Goal: Task Accomplishment & Management: Use online tool/utility

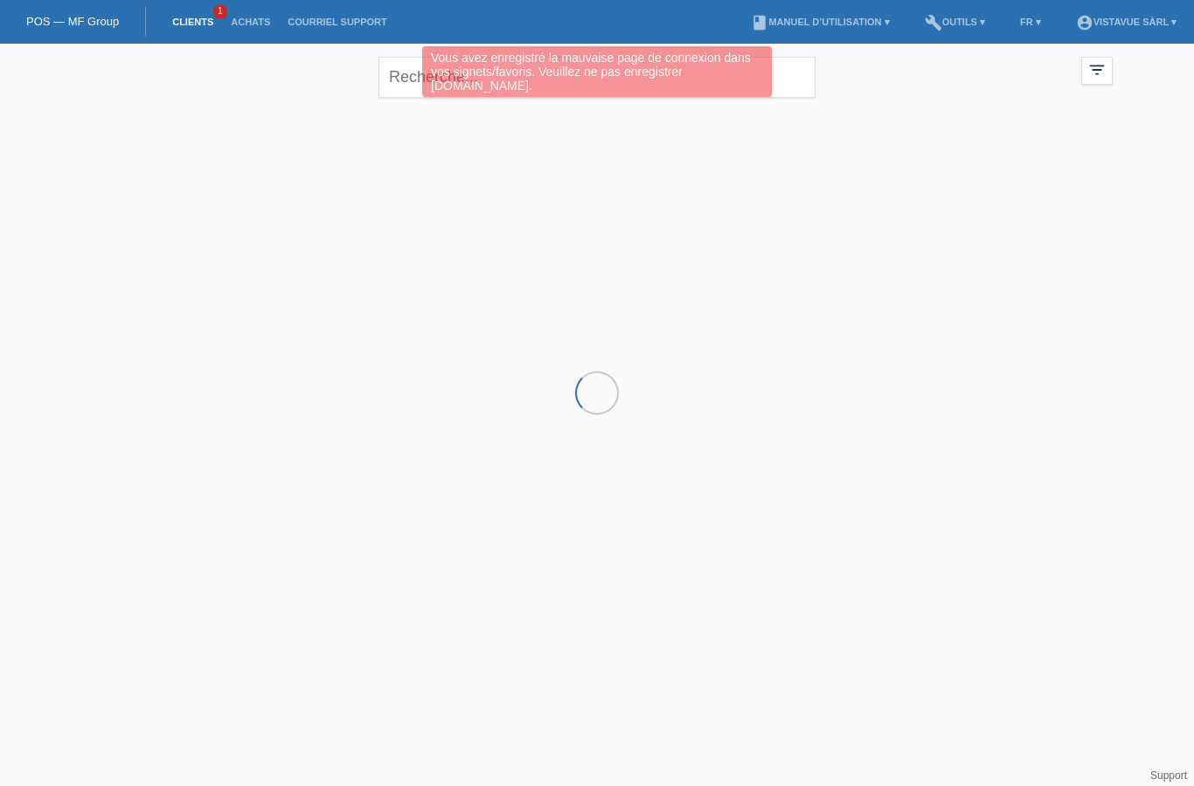
click at [1101, 83] on div "filter_list" at bounding box center [1096, 71] width 31 height 28
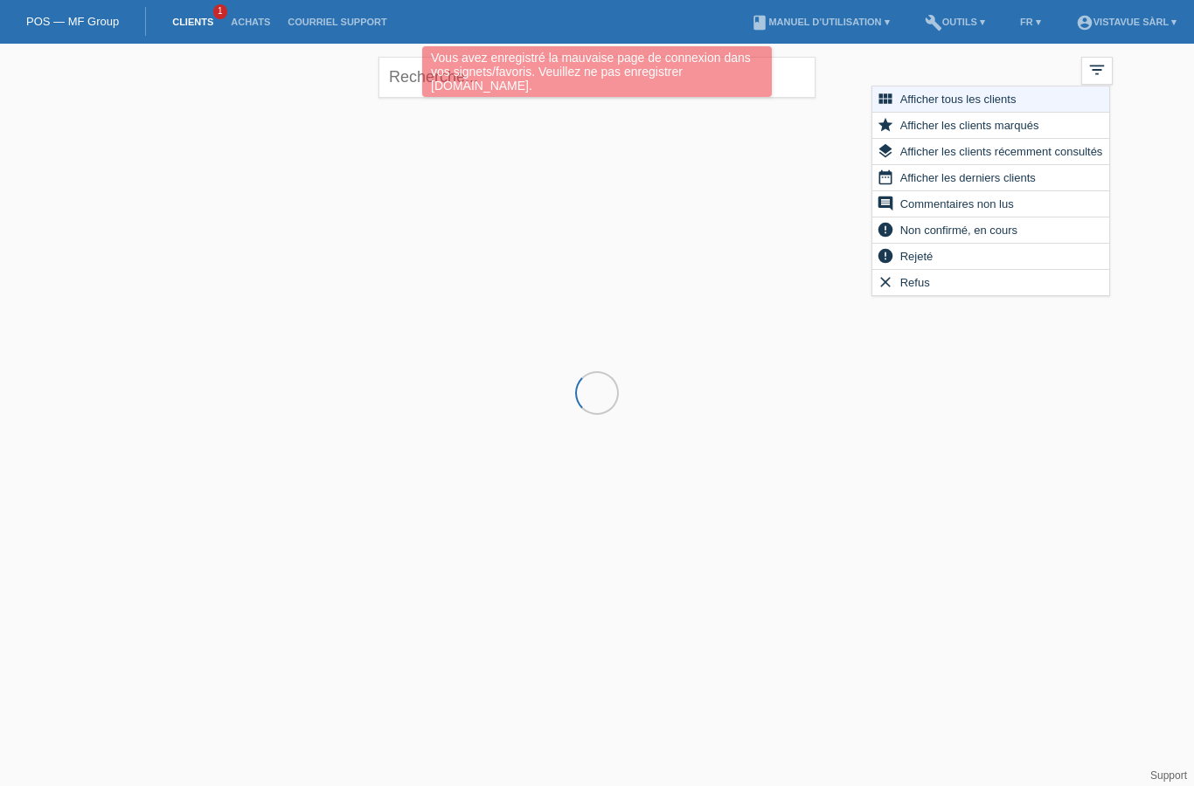
click at [971, 230] on span "Non confirmé, en cours" at bounding box center [958, 229] width 122 height 21
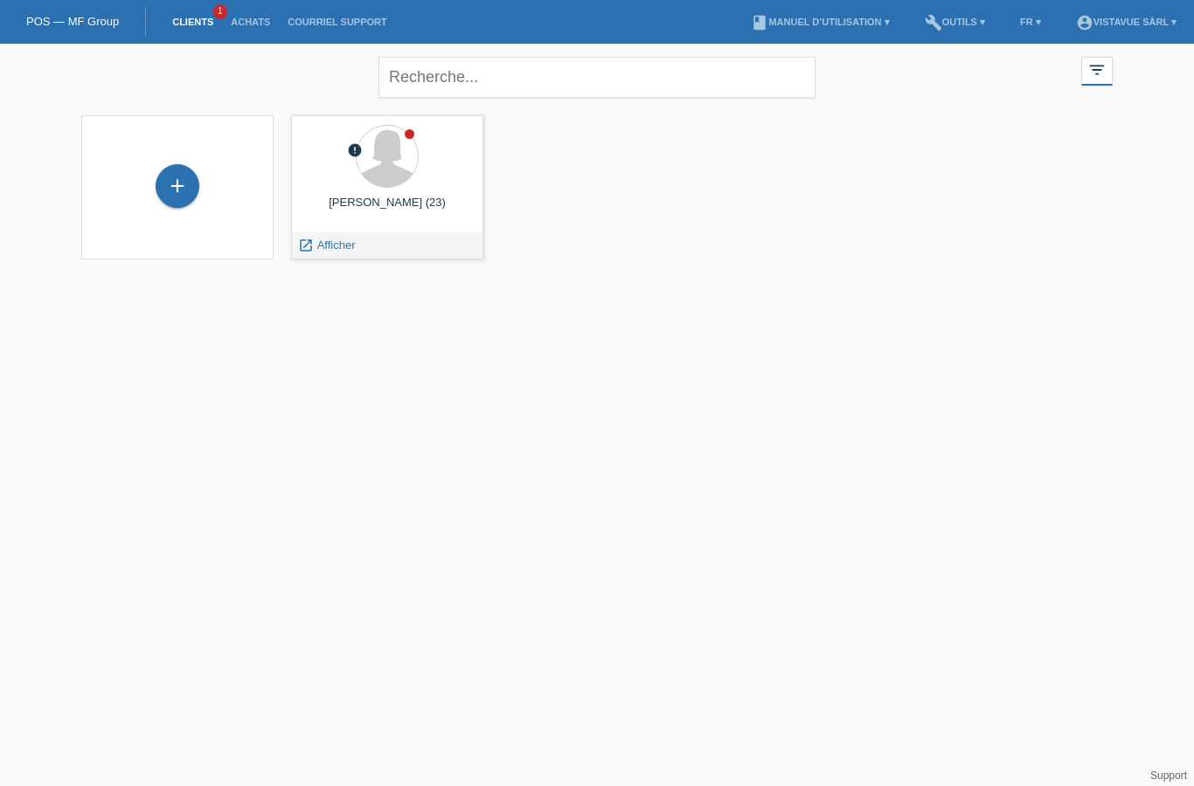
click at [330, 251] on span "Afficher" at bounding box center [336, 245] width 38 height 13
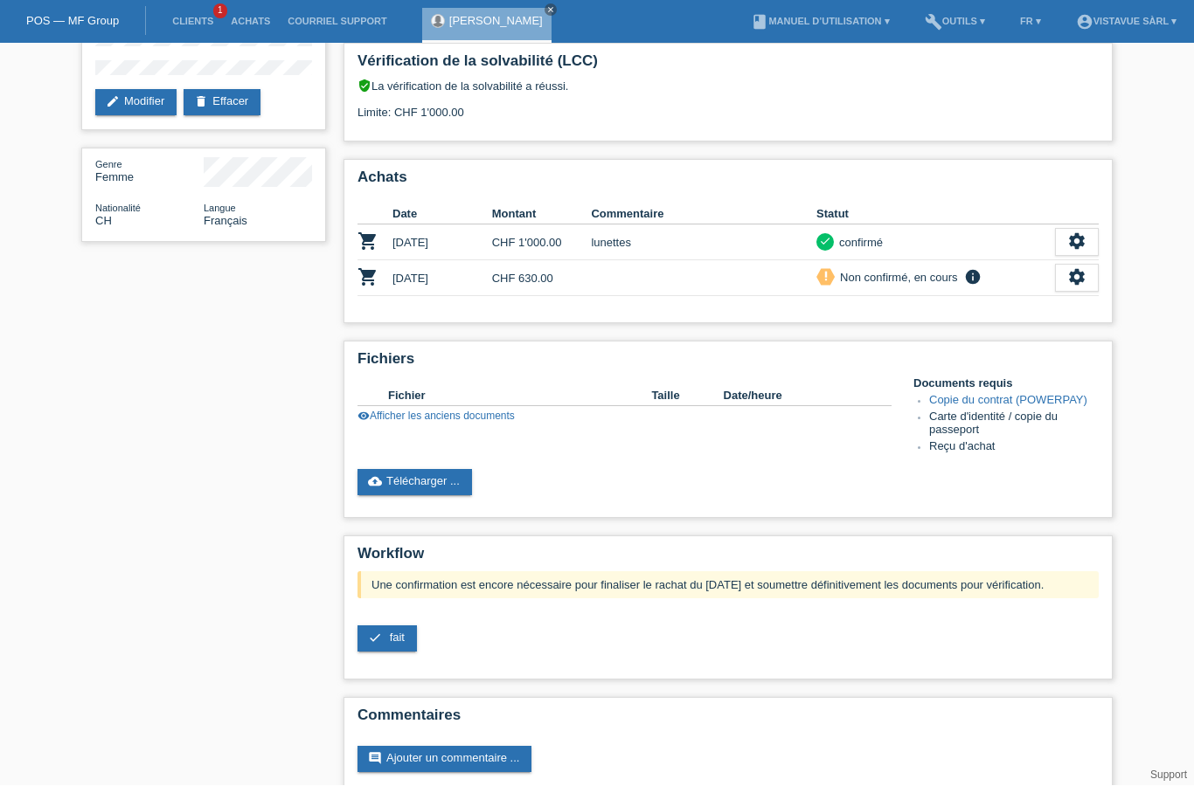
scroll to position [149, 0]
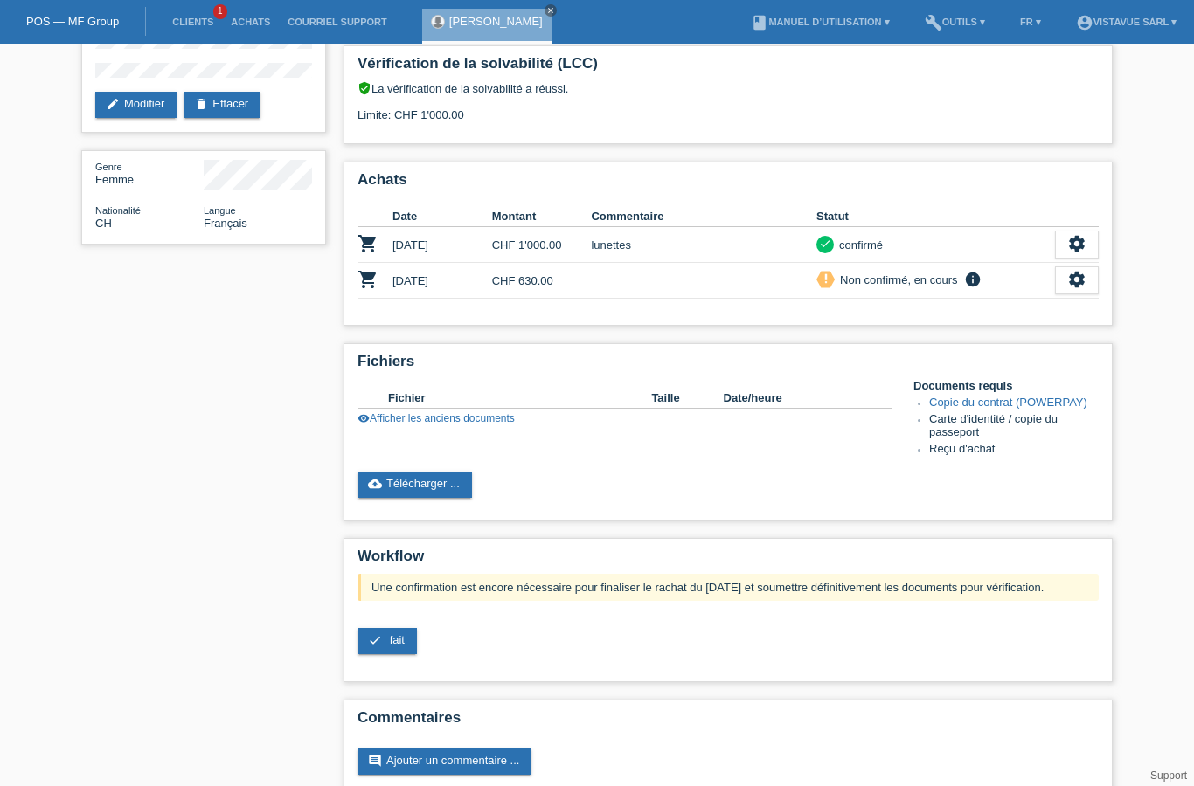
click at [492, 425] on link "visibility Afficher les anciens documents" at bounding box center [435, 418] width 157 height 12
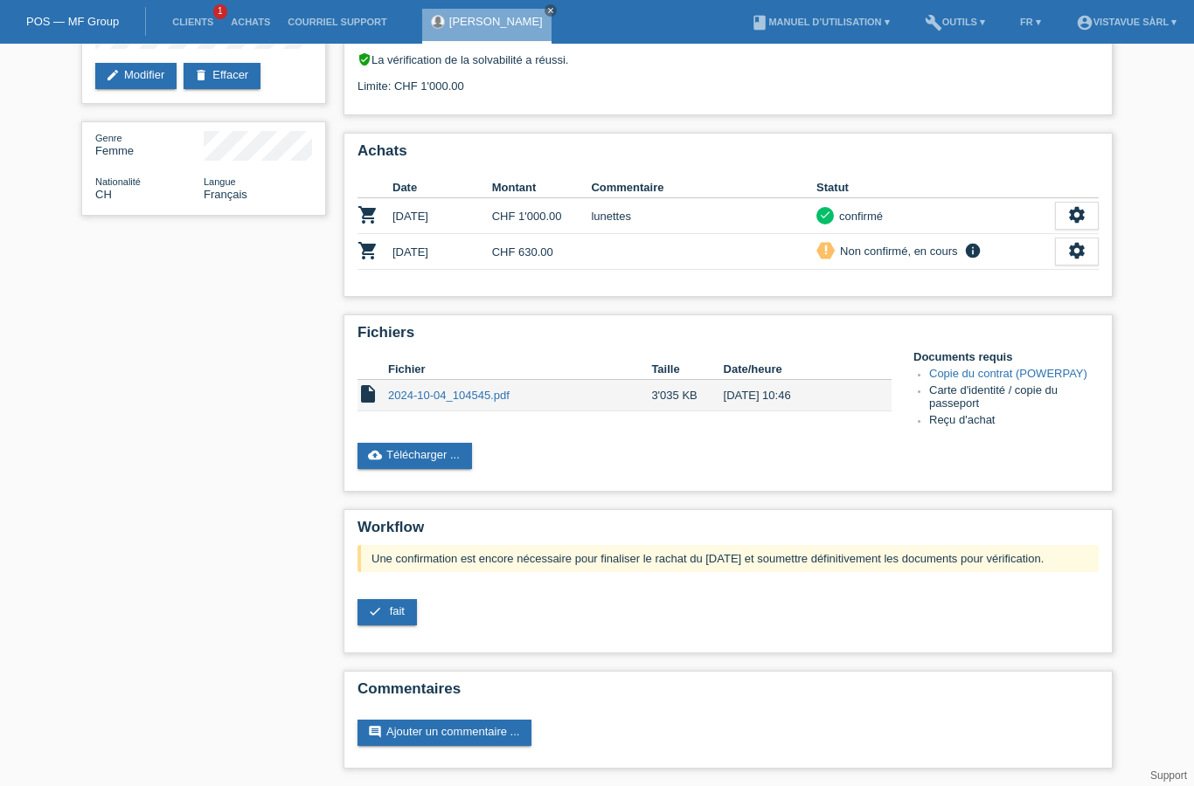
click at [65, 52] on div "star_border [PERSON_NAME] edit Modifier delete Effacer Genre Femme Nationalité …" at bounding box center [597, 326] width 1194 height 920
click at [77, 26] on link "POS — MF Group" at bounding box center [72, 21] width 93 height 13
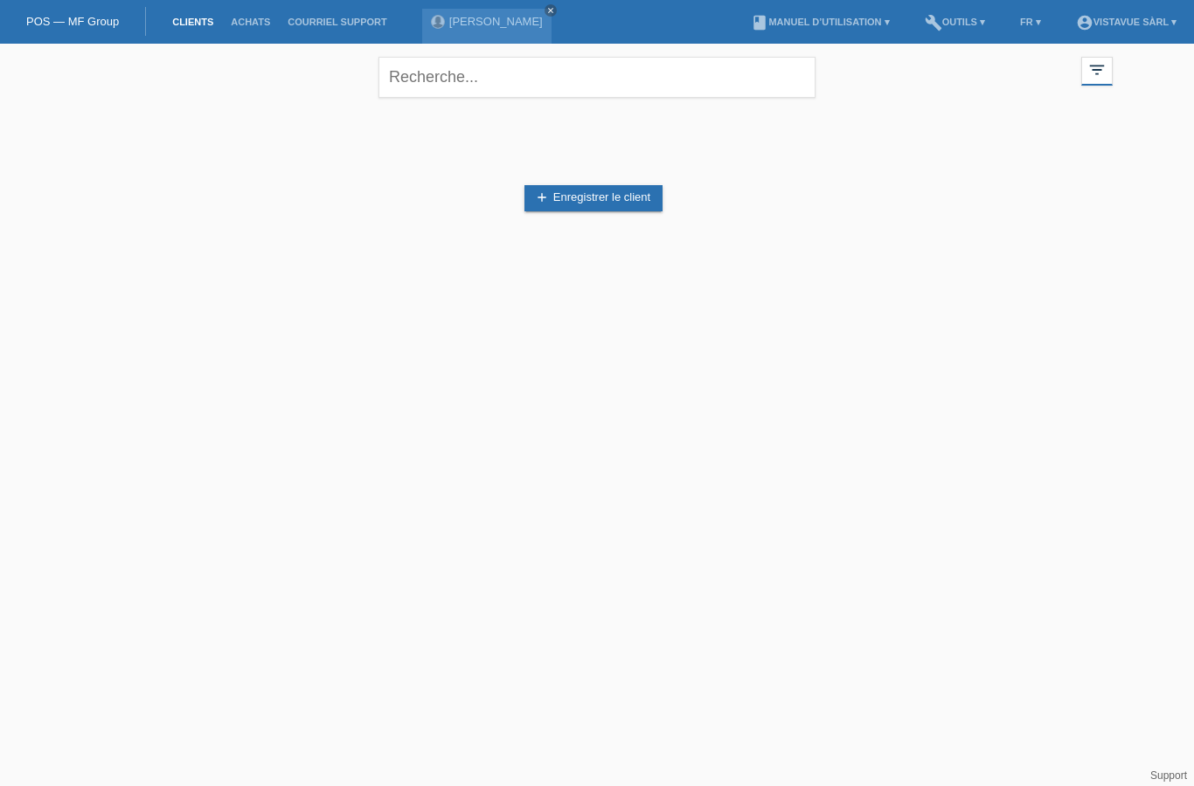
click at [255, 9] on li "Achats" at bounding box center [250, 22] width 57 height 45
click at [260, 26] on link "Achats" at bounding box center [250, 22] width 57 height 10
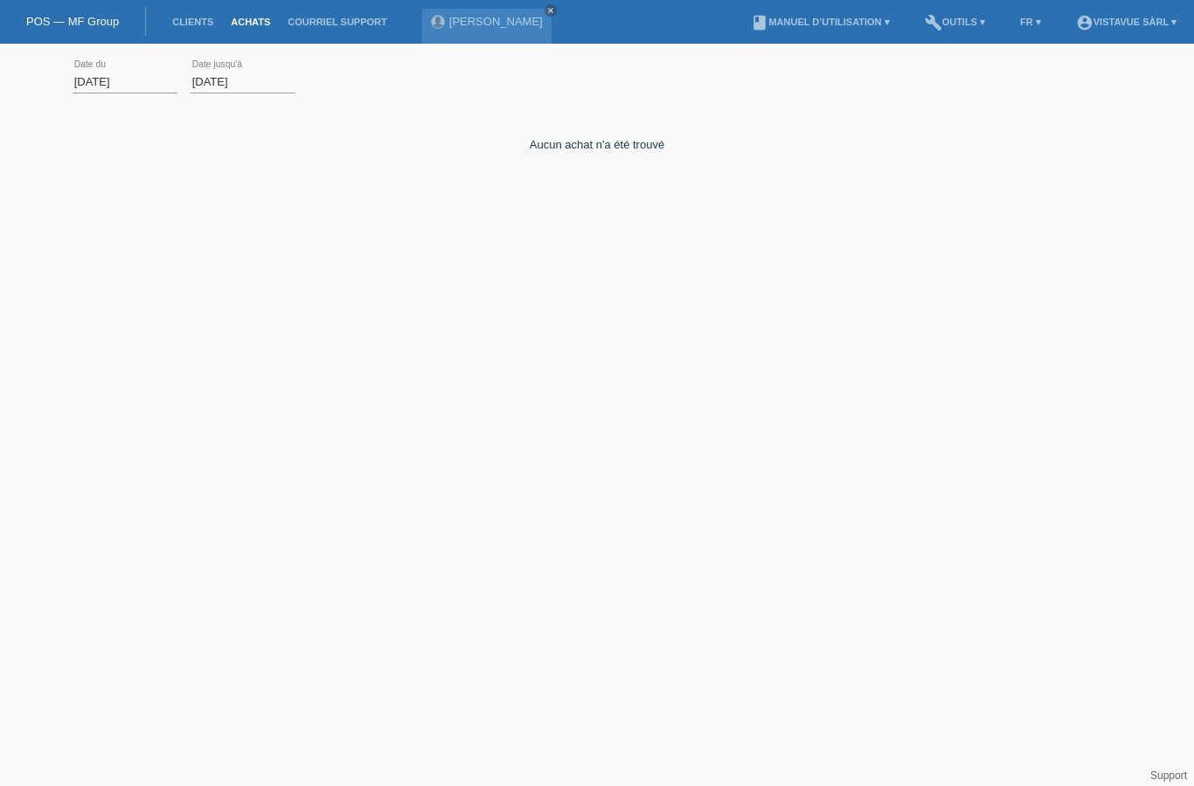
click at [155, 75] on input "01.08.2025" at bounding box center [125, 82] width 105 height 22
click at [131, 287] on html "POS — MF Group Clients Achats Courriel Support Leona Cetaj close menu" at bounding box center [597, 143] width 1194 height 287
click at [272, 67] on div "18.08.2025 error Date jusqu'à" at bounding box center [242, 81] width 105 height 59
click at [264, 87] on input "18.08.2025" at bounding box center [242, 82] width 105 height 22
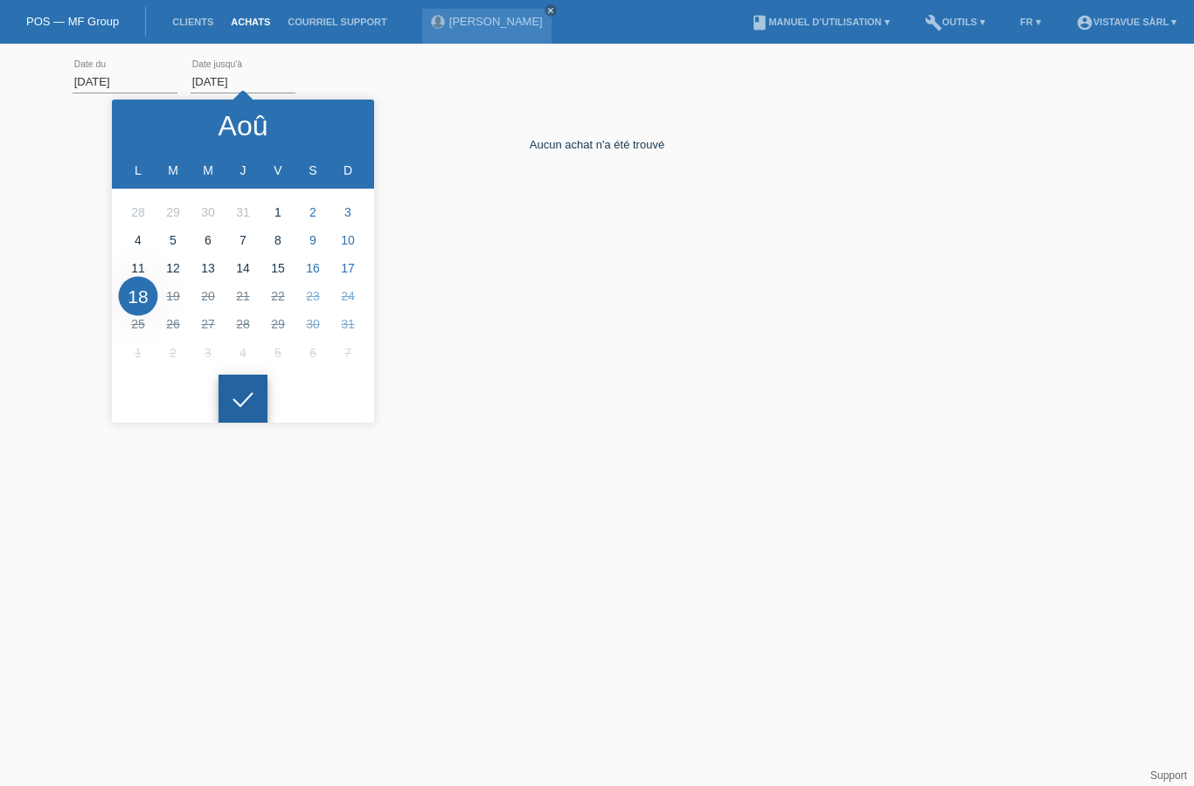
click at [232, 375] on div at bounding box center [242, 399] width 49 height 49
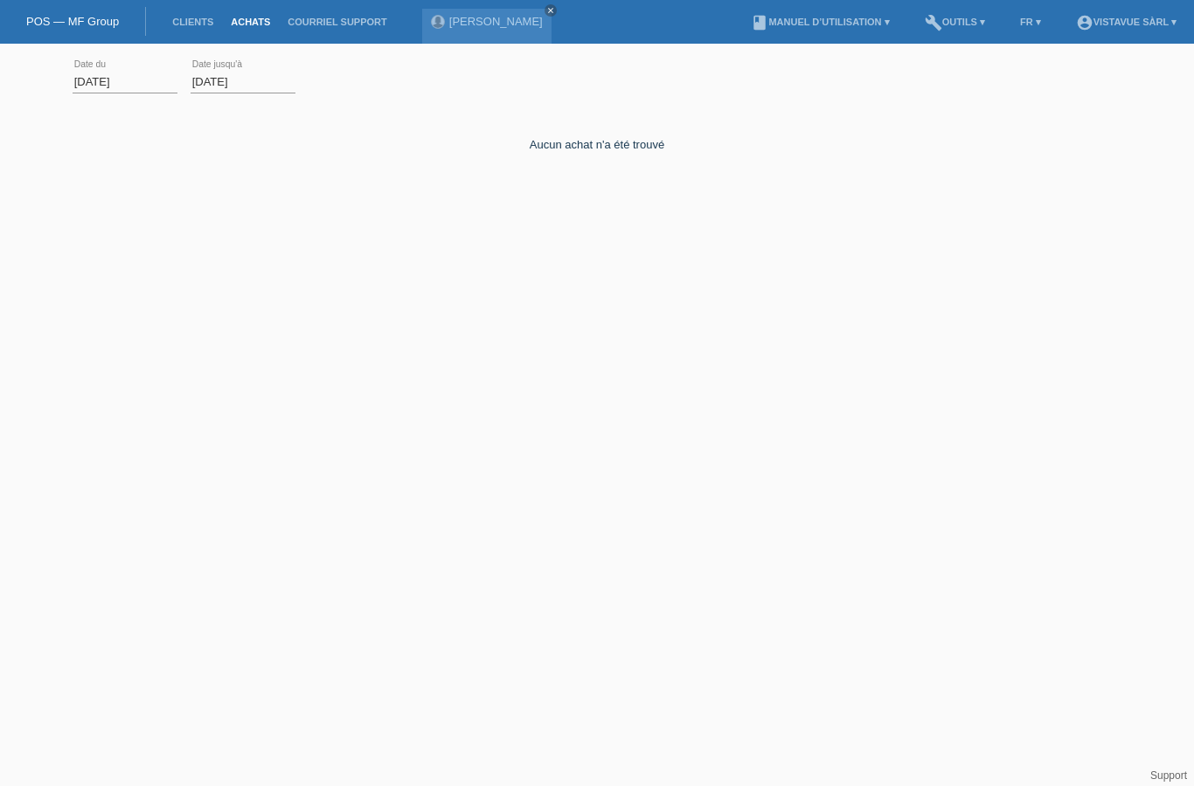
click at [250, 287] on html "POS — MF Group Clients Achats Courriel Support Leona Cetaj close menu" at bounding box center [597, 143] width 1194 height 287
click at [165, 89] on input "01.08.2025" at bounding box center [125, 82] width 105 height 22
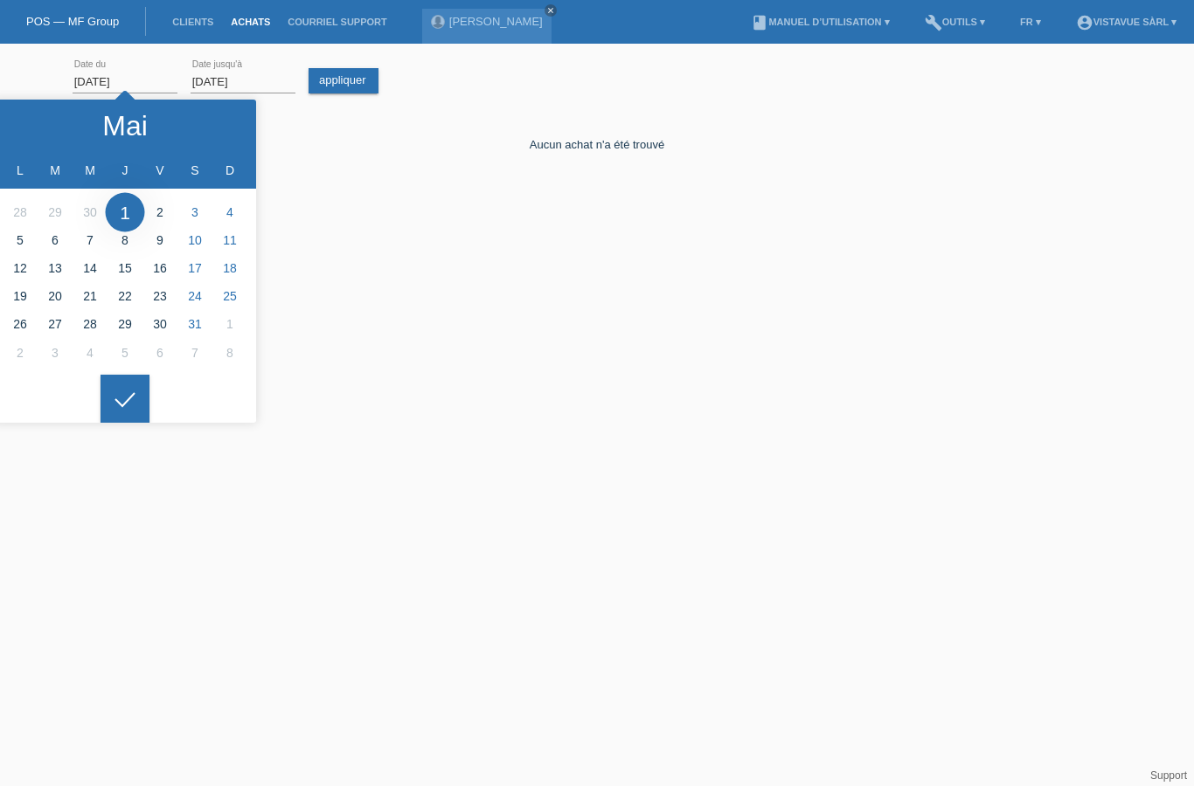
type input "01.04.2025"
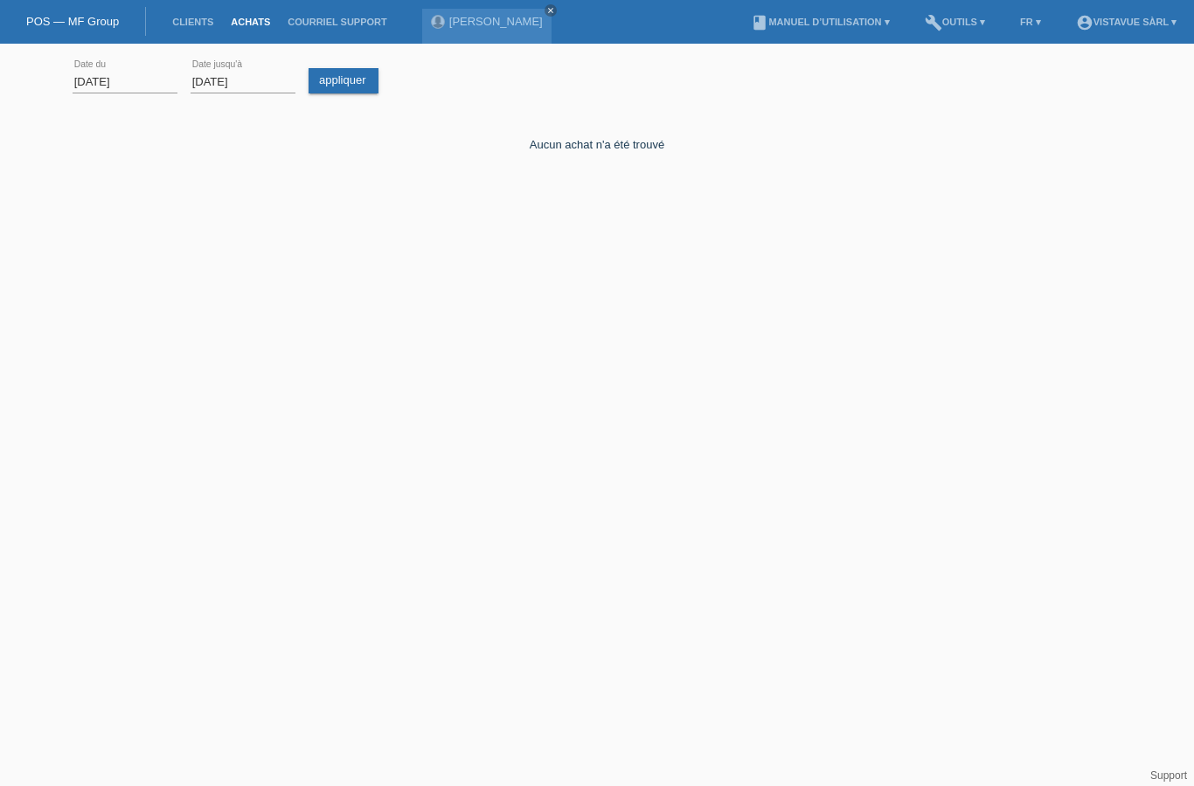
click at [134, 287] on html "POS — MF Group Clients Achats Courriel Support Leona Cetaj close menu" at bounding box center [597, 143] width 1194 height 287
click at [339, 84] on link "appliquer" at bounding box center [343, 80] width 70 height 25
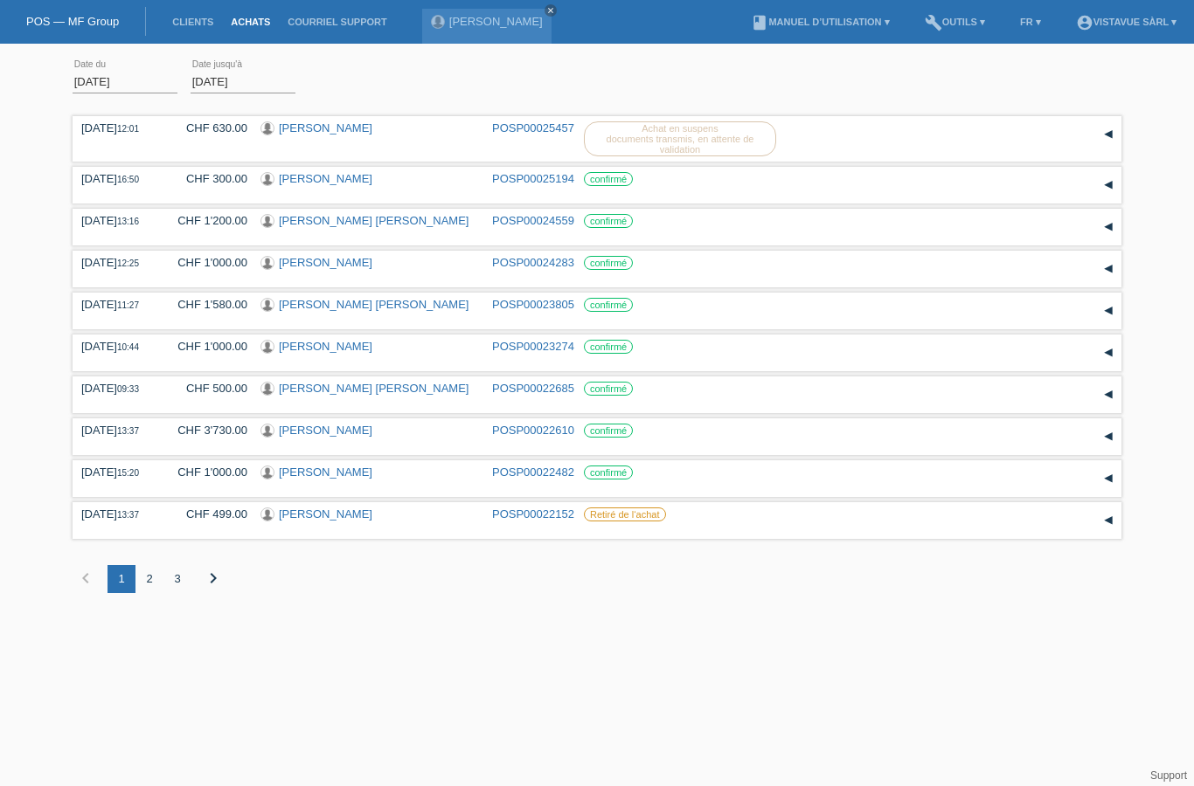
click at [160, 593] on div "2" at bounding box center [149, 579] width 28 height 28
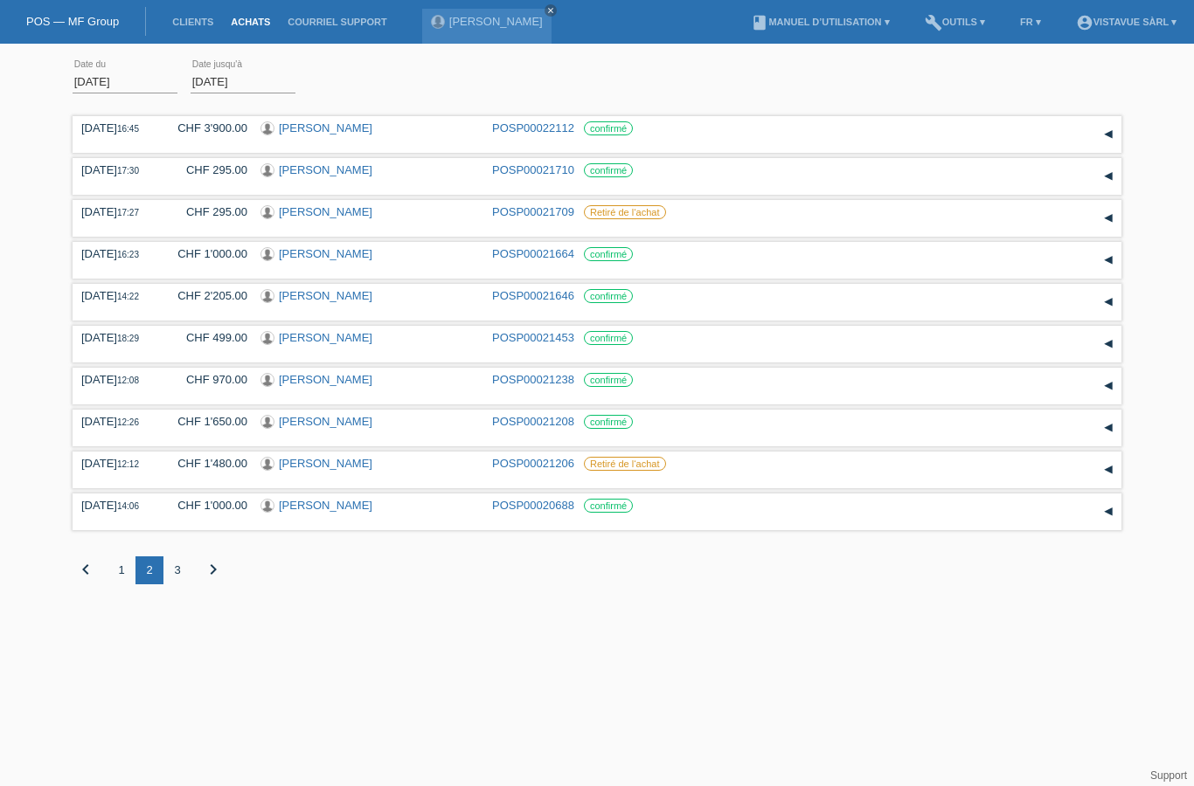
click at [169, 585] on div "3" at bounding box center [177, 571] width 28 height 28
